Goal: Task Accomplishment & Management: Use online tool/utility

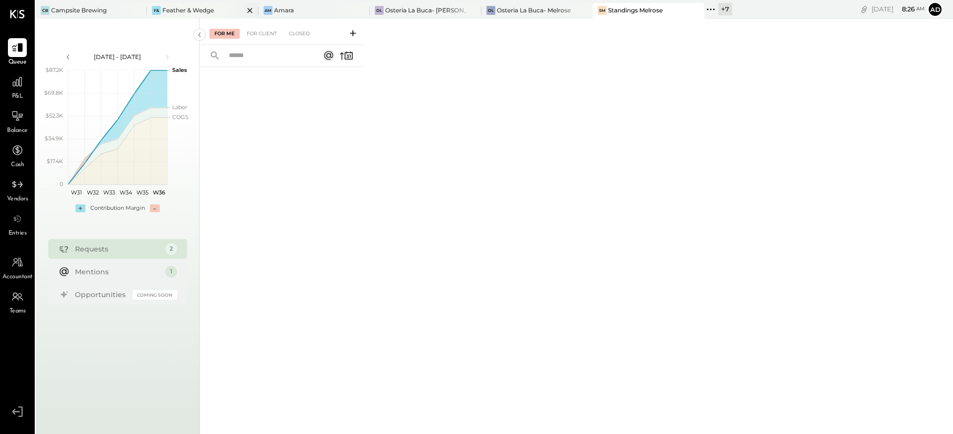
click at [208, 7] on div "Feather & Wedge" at bounding box center [188, 10] width 52 height 8
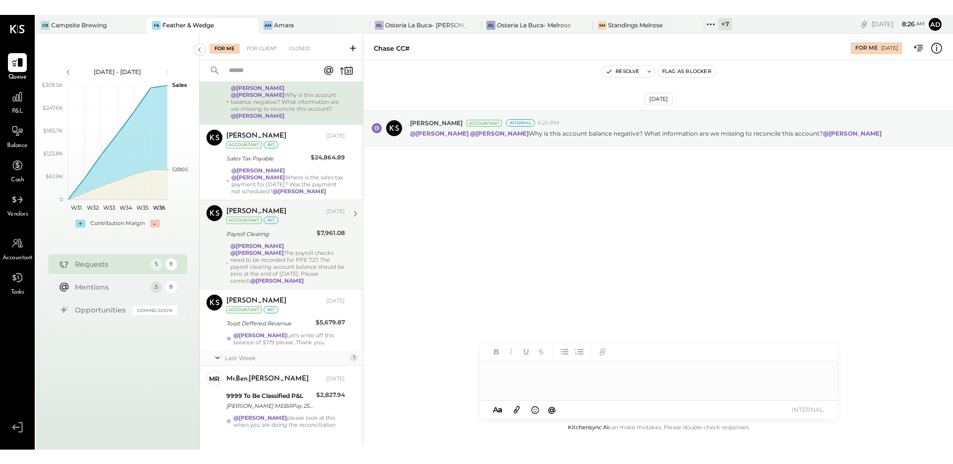
scroll to position [62, 0]
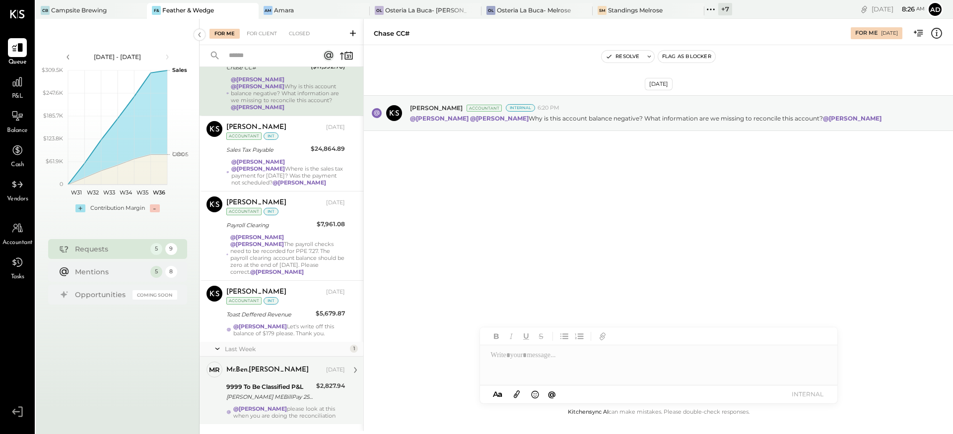
click at [285, 392] on div "[PERSON_NAME] MEBillPay 250815 MEEP000024-Preauthorized ACH Debit" at bounding box center [269, 397] width 87 height 10
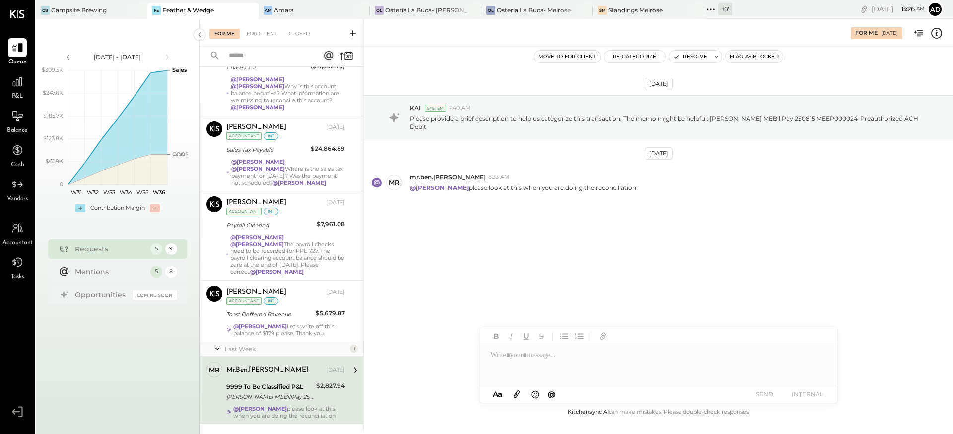
click at [940, 33] on icon at bounding box center [936, 33] width 13 height 13
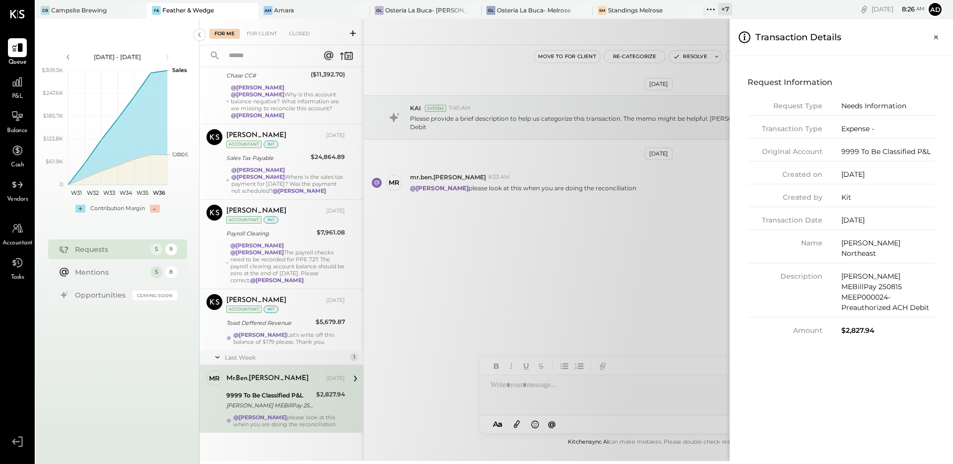
scroll to position [40, 0]
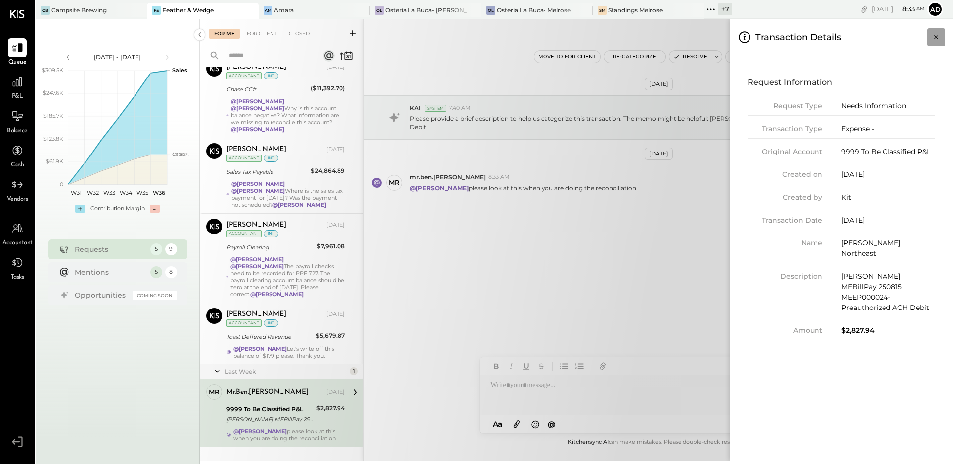
click at [939, 33] on icon "Close panel" at bounding box center [936, 37] width 10 height 10
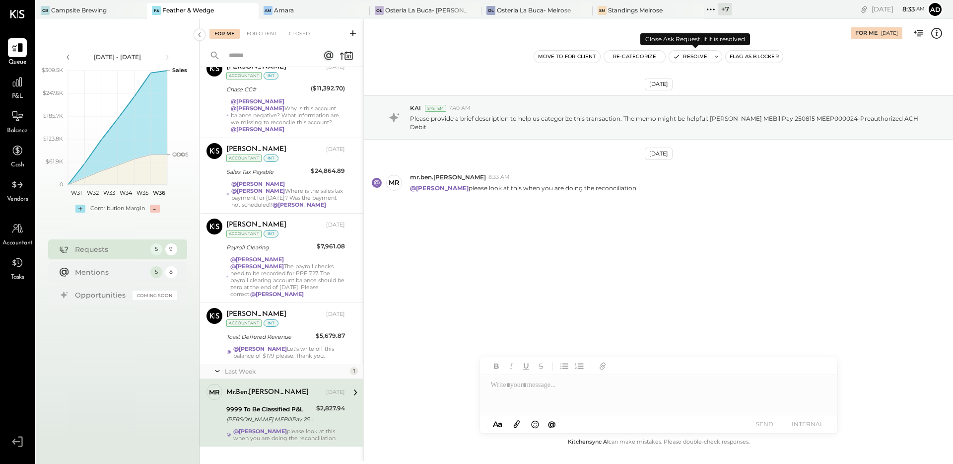
click at [712, 55] on button at bounding box center [717, 57] width 10 height 12
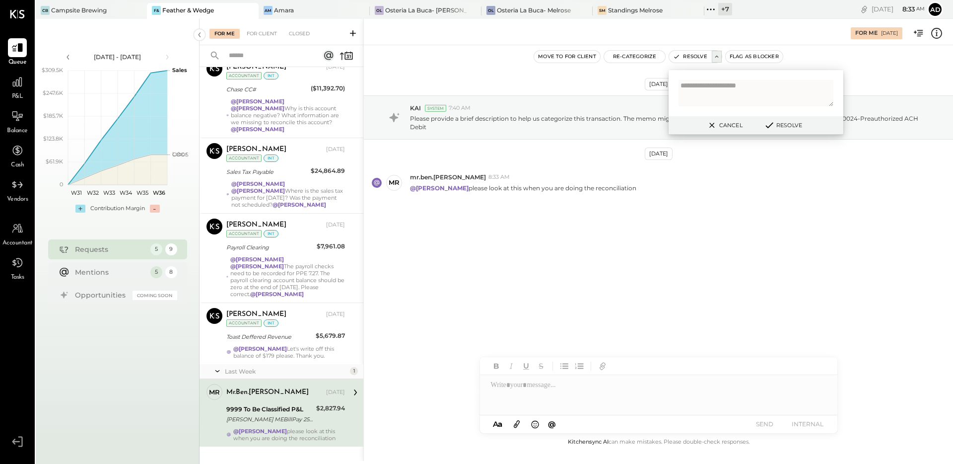
click at [771, 128] on icon at bounding box center [769, 125] width 12 height 11
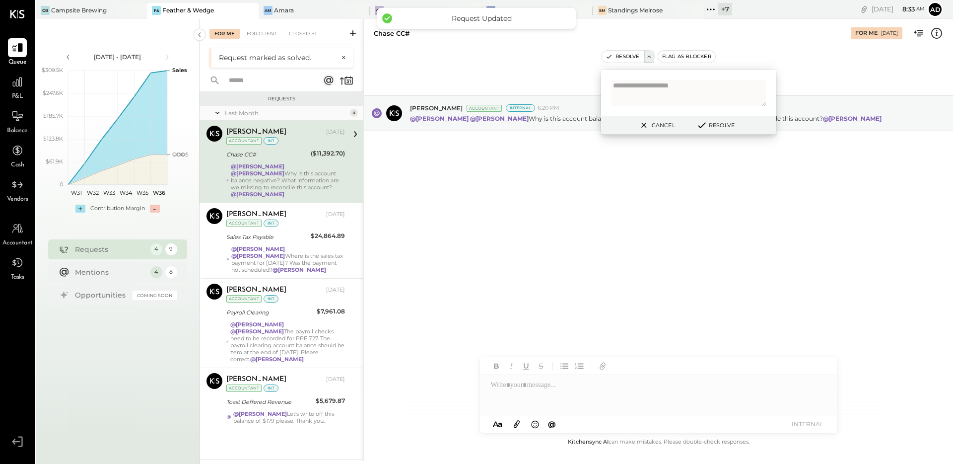
click at [575, 270] on div "[DATE] [PERSON_NAME] Accountant Internal 6:20 PM @[PERSON_NAME] @[PERSON_NAME] …" at bounding box center [658, 240] width 589 height 391
click at [539, 170] on div "[DATE] [PERSON_NAME] Accountant Internal 6:20 PM @[PERSON_NAME] @[PERSON_NAME] …" at bounding box center [658, 137] width 589 height 135
click at [664, 127] on button "Cancel" at bounding box center [656, 125] width 43 height 13
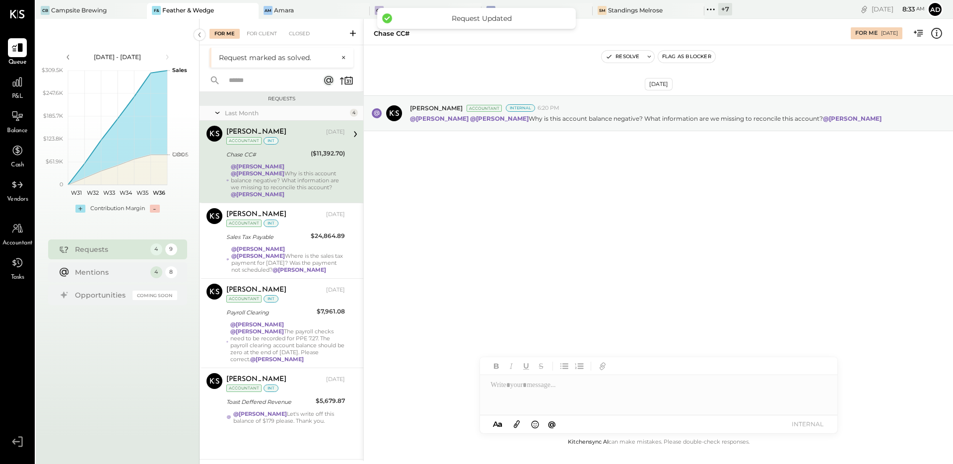
click at [622, 222] on div "[DATE] [PERSON_NAME] Accountant Internal 6:20 PM @[PERSON_NAME] @[PERSON_NAME] …" at bounding box center [658, 240] width 589 height 391
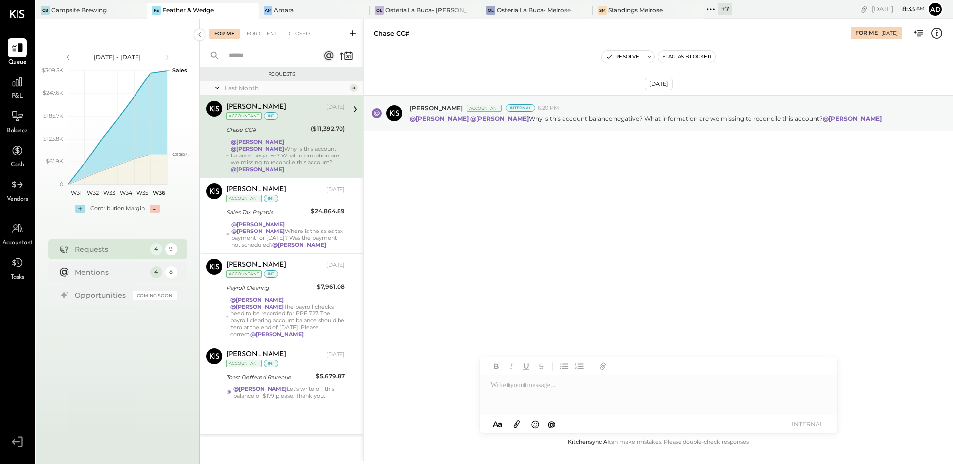
click at [936, 35] on icon at bounding box center [936, 33] width 1 height 6
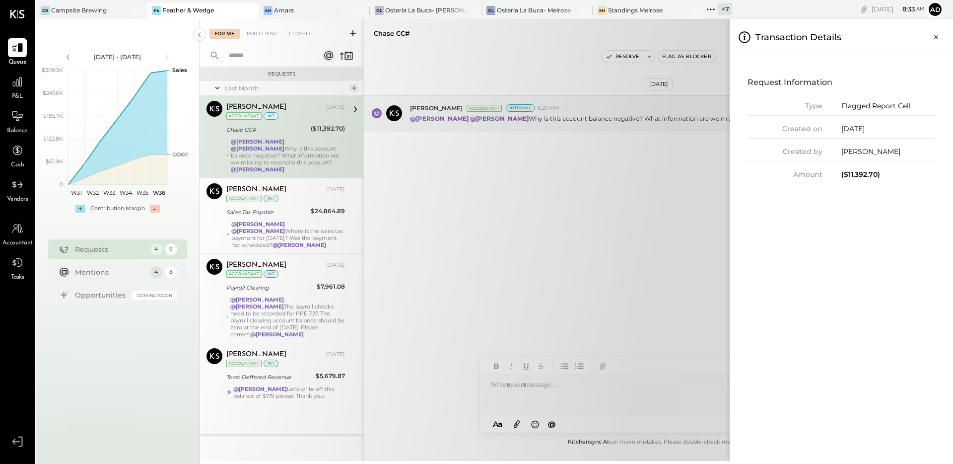
drag, startPoint x: 935, startPoint y: 37, endPoint x: 917, endPoint y: 40, distance: 18.6
click at [935, 36] on icon "Close panel" at bounding box center [936, 37] width 4 height 4
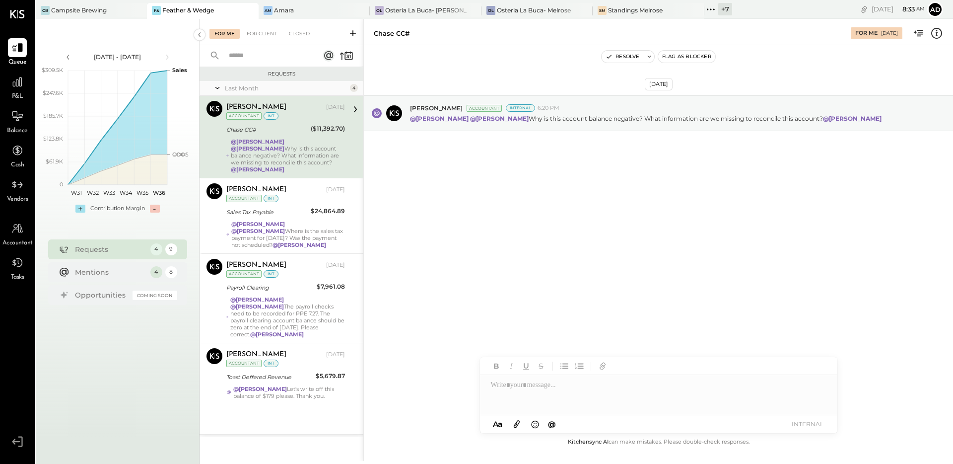
click at [608, 168] on div "[DATE] [PERSON_NAME] Accountant Internal 6:20 PM @[PERSON_NAME] @[PERSON_NAME] …" at bounding box center [658, 137] width 589 height 135
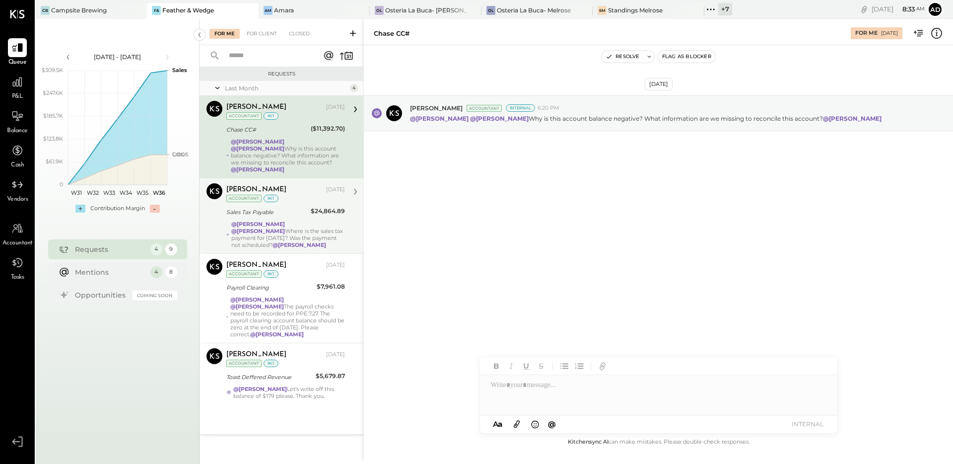
click at [308, 207] on div "Sales Tax Payable $24,864.89" at bounding box center [285, 212] width 119 height 12
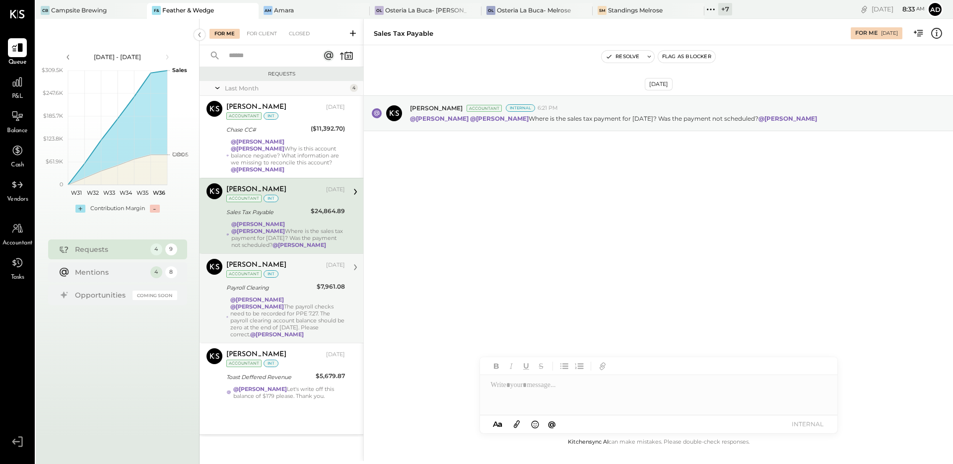
click at [294, 283] on div "Payroll Clearing" at bounding box center [269, 287] width 87 height 10
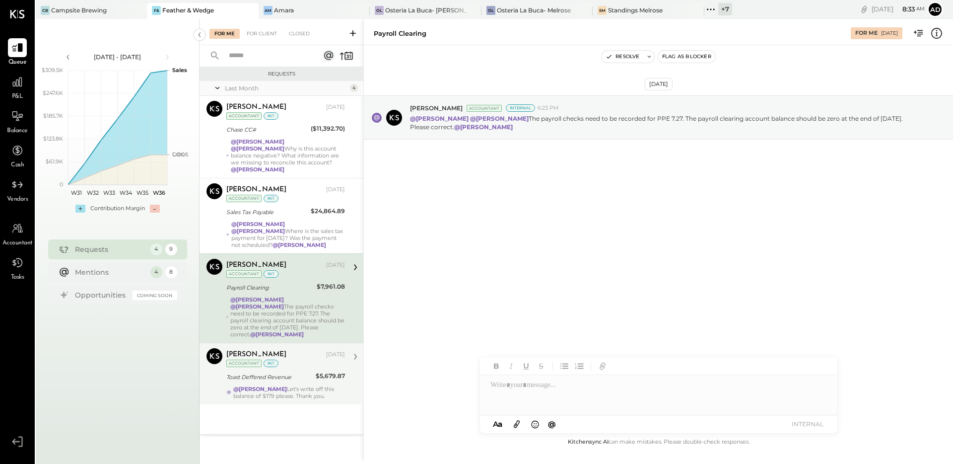
click at [288, 355] on div "[PERSON_NAME] [DATE] Accountant int Toast Deffered Revenue $5,679.87 @[PERSON_N…" at bounding box center [285, 373] width 119 height 51
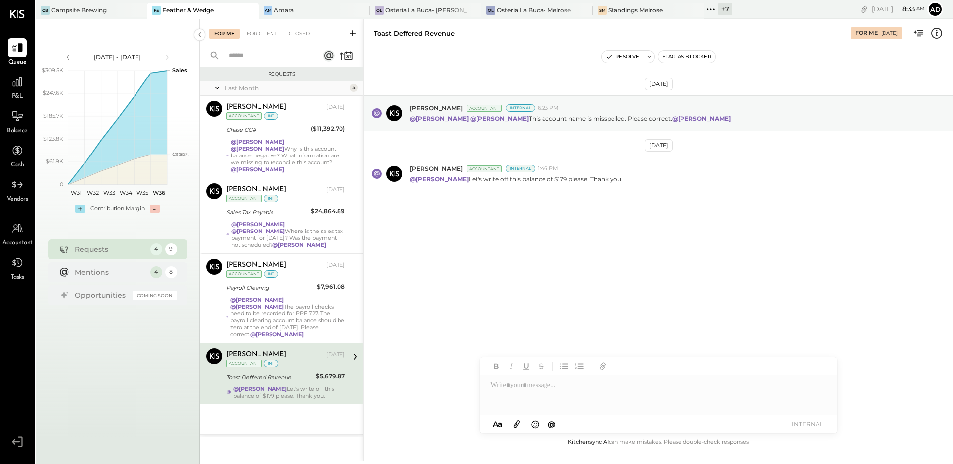
click at [475, 281] on div "[DATE] [PERSON_NAME] Accountant Internal 6:23 PM @[PERSON_NAME] @[PERSON_NAME] …" at bounding box center [658, 240] width 589 height 391
click at [933, 35] on icon at bounding box center [936, 33] width 13 height 13
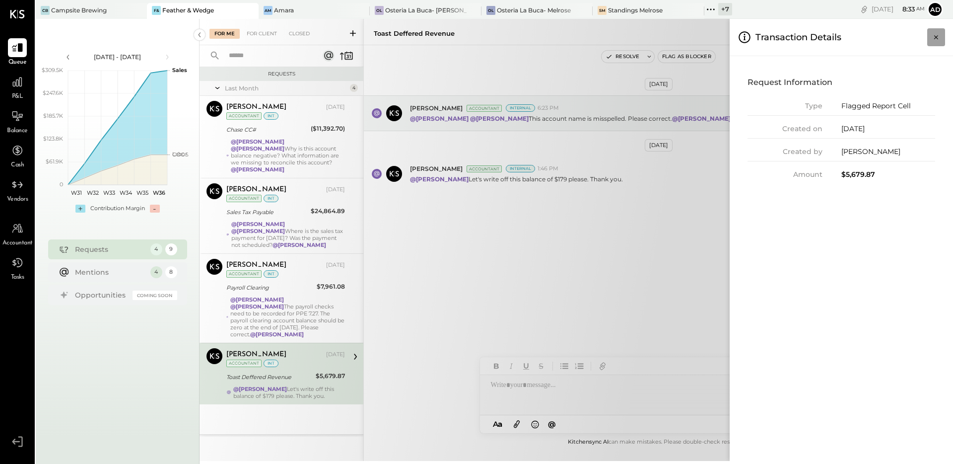
click at [939, 33] on icon "Close panel" at bounding box center [936, 37] width 10 height 10
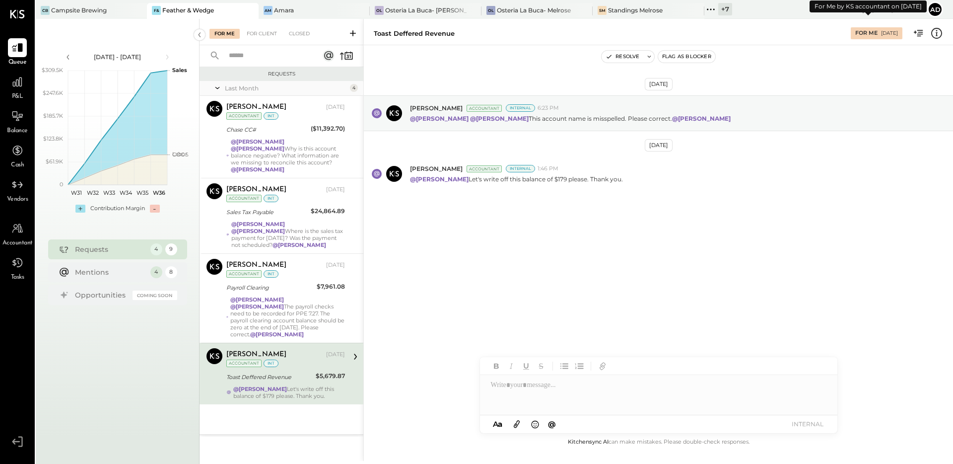
click at [890, 36] on div "[DATE]" at bounding box center [889, 33] width 17 height 7
click at [934, 33] on icon at bounding box center [936, 33] width 13 height 13
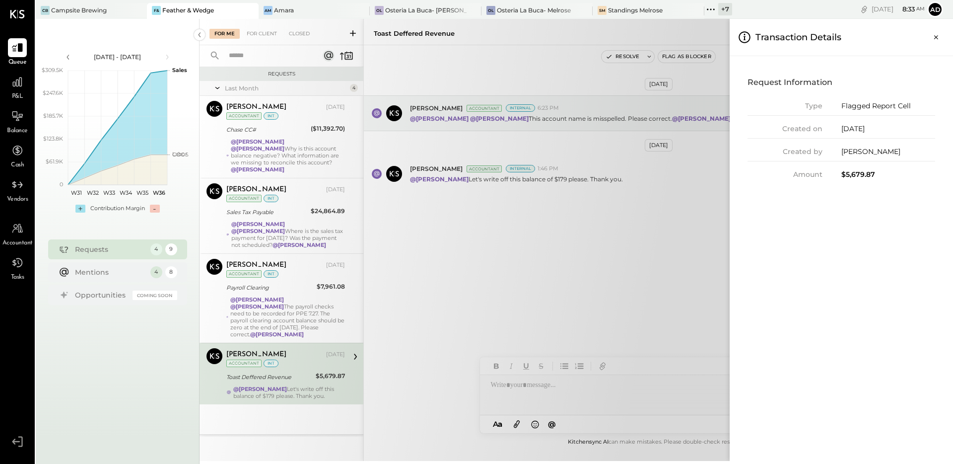
click at [871, 170] on div "$5,679.87" at bounding box center [888, 174] width 94 height 10
click at [932, 35] on icon "Close panel" at bounding box center [936, 37] width 10 height 10
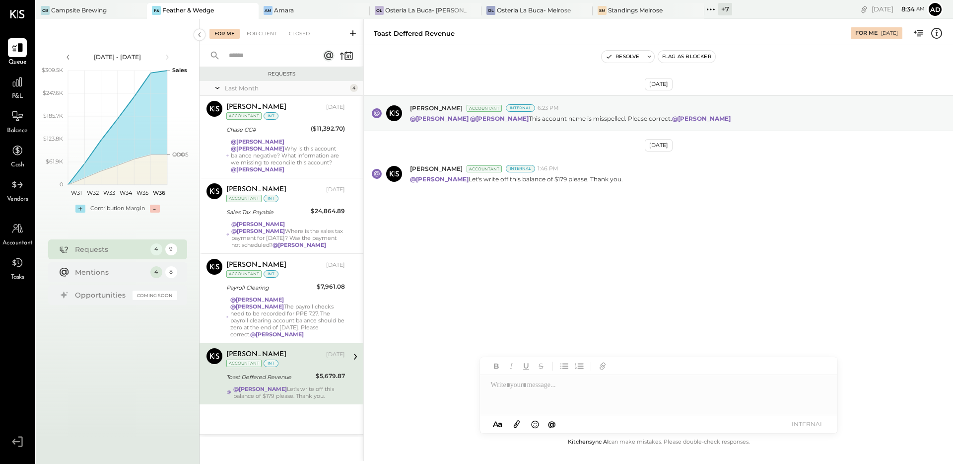
click at [428, 33] on div "Toast Deffered Revenue" at bounding box center [414, 33] width 81 height 9
click at [864, 34] on div "For Me" at bounding box center [866, 33] width 22 height 8
click at [389, 176] on icon at bounding box center [394, 174] width 14 height 14
click at [647, 234] on div "[DATE] [PERSON_NAME] Accountant Internal 6:23 PM @[PERSON_NAME] @[PERSON_NAME] …" at bounding box center [658, 168] width 589 height 196
click at [934, 32] on icon at bounding box center [936, 33] width 13 height 13
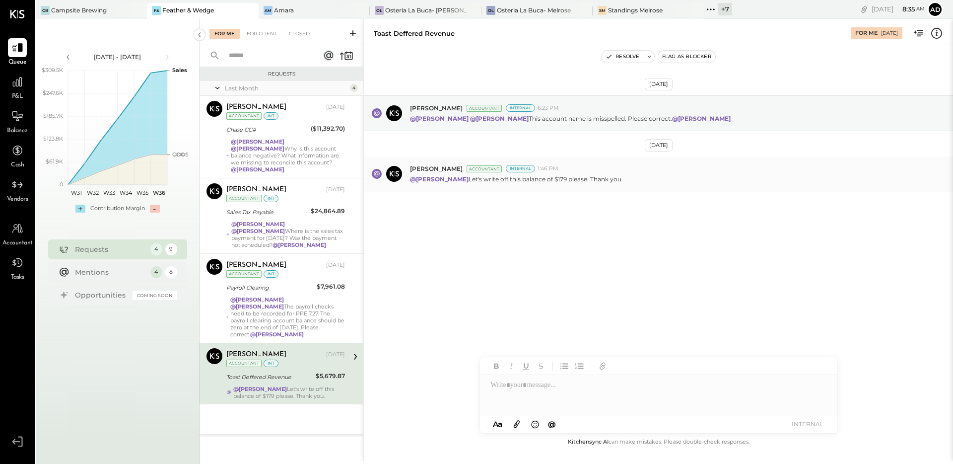
click at [528, 223] on div "For Me For Client Closed Requests Last Month 4 [PERSON_NAME] Accountant [PERSON…" at bounding box center [576, 240] width 753 height 442
click at [493, 267] on div "[DATE] [PERSON_NAME] Accountant Internal 6:23 PM @[PERSON_NAME] @[PERSON_NAME] …" at bounding box center [658, 240] width 589 height 391
click at [265, 37] on div "For Client" at bounding box center [262, 34] width 40 height 10
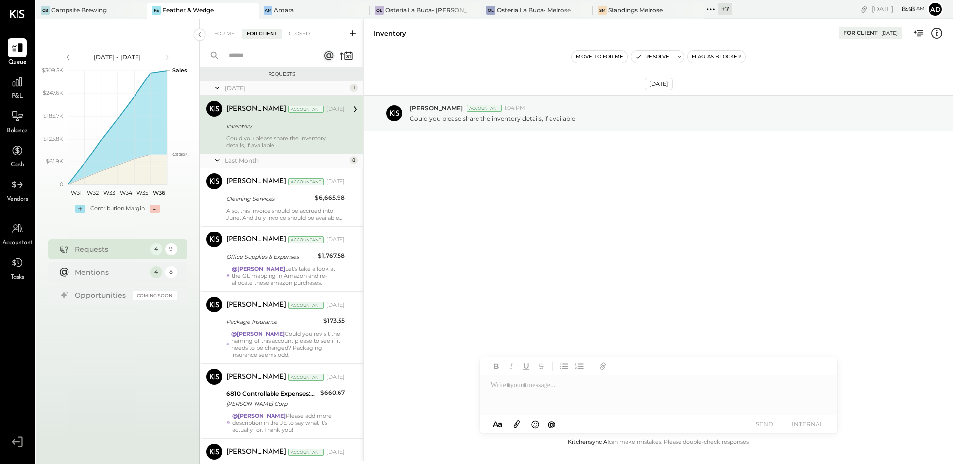
click at [348, 34] on icon at bounding box center [353, 33] width 10 height 10
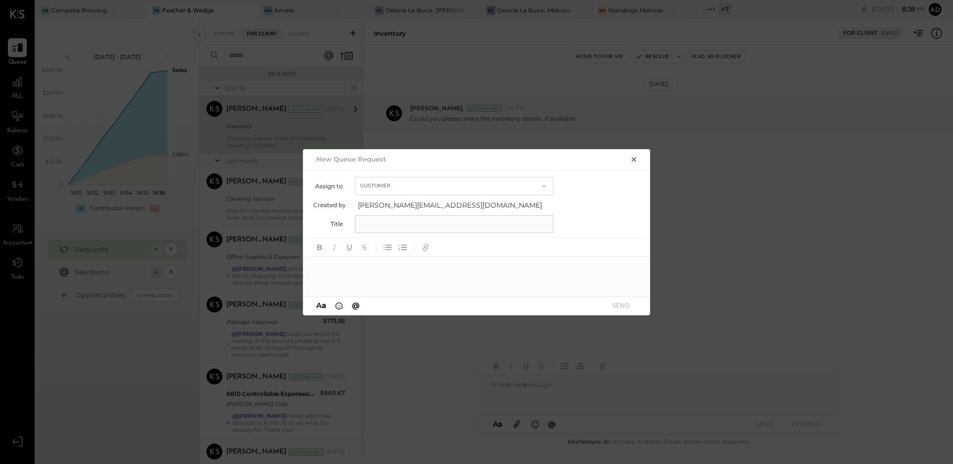
click at [386, 225] on input "text" at bounding box center [454, 224] width 199 height 18
type input "**********"
click at [350, 272] on div at bounding box center [476, 277] width 347 height 40
type input "***"
click at [362, 255] on span "mr.ben.[PERSON_NAME]" at bounding box center [399, 251] width 78 height 18
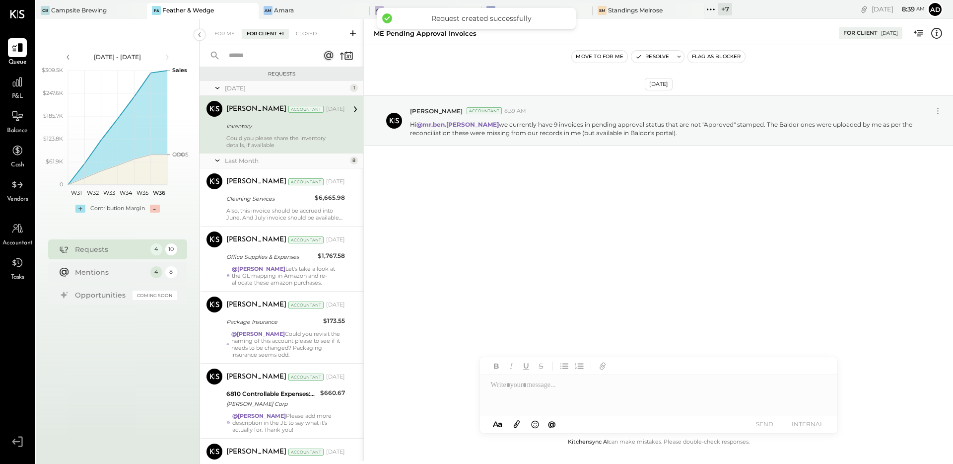
scroll to position [443, 0]
